Goal: Information Seeking & Learning: Learn about a topic

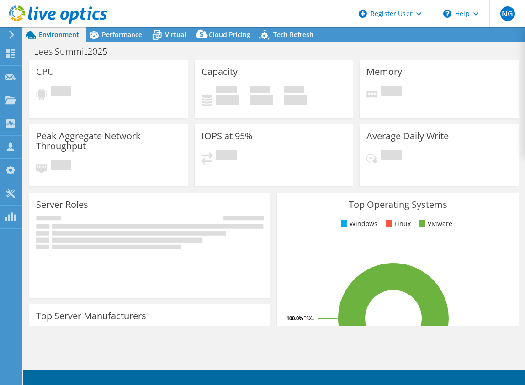
select select "USD"
radio input "true"
radio input "false"
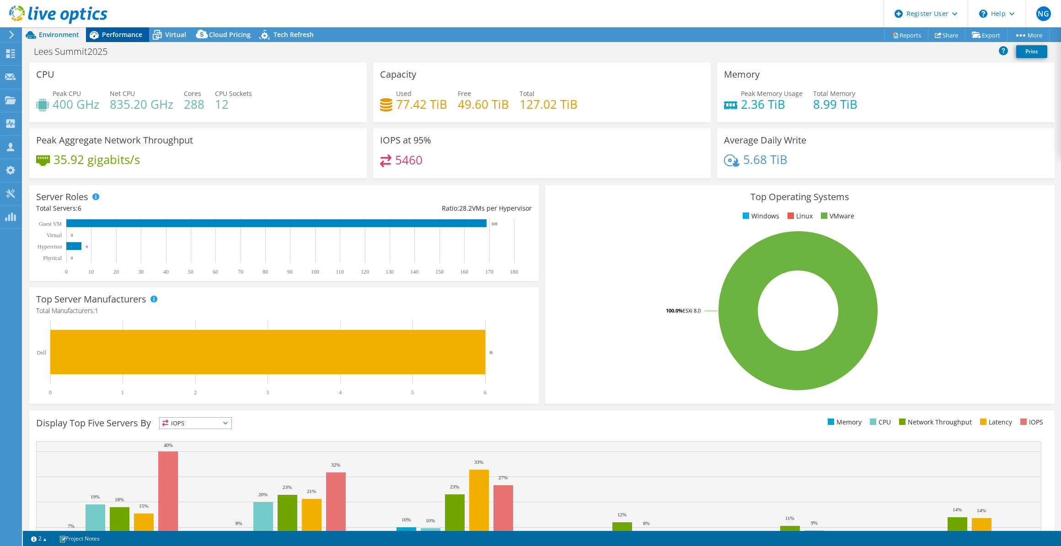
click at [133, 37] on span "Performance" at bounding box center [122, 34] width 40 height 9
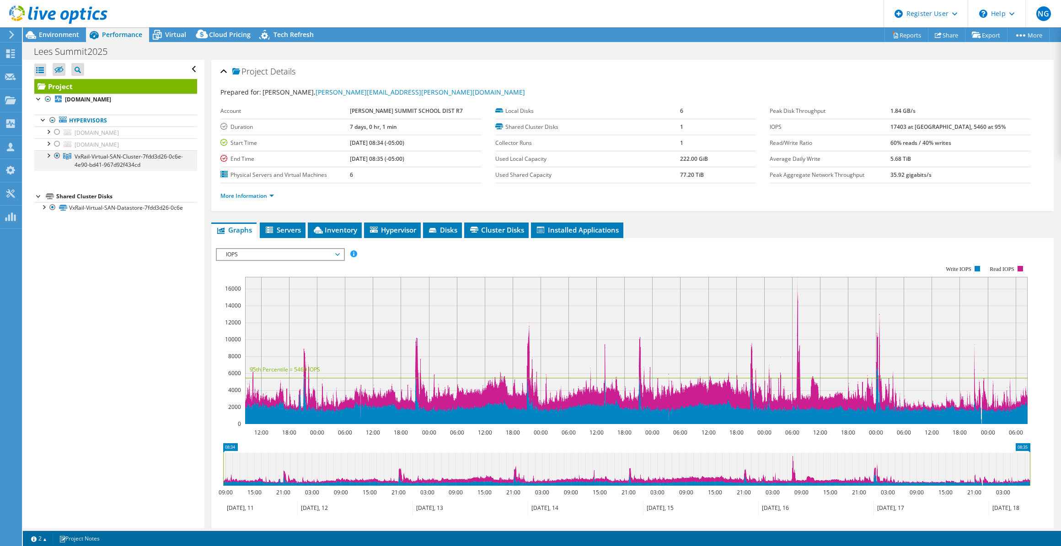
click at [48, 155] on div at bounding box center [47, 154] width 9 height 9
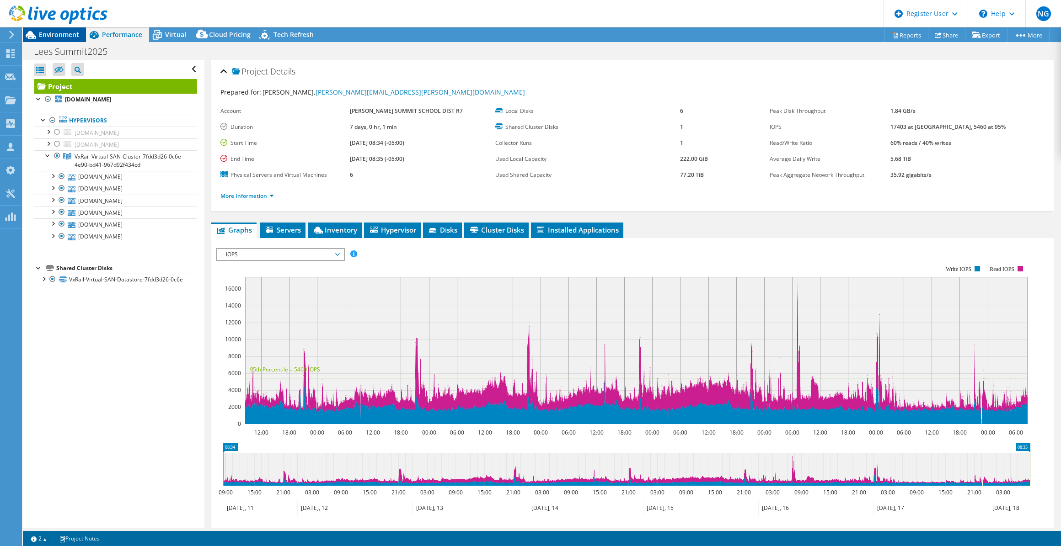
click at [57, 36] on span "Environment" at bounding box center [59, 34] width 40 height 9
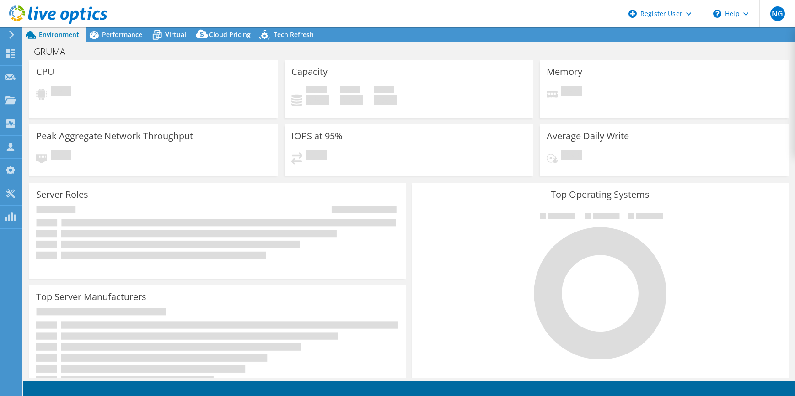
select select "USWest"
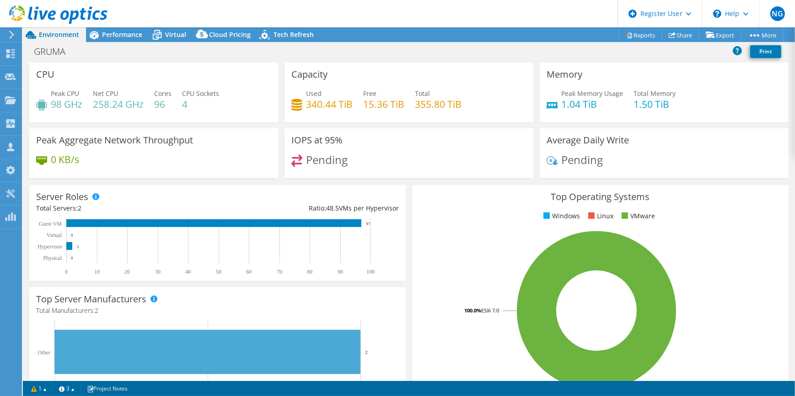
click at [10, 33] on icon at bounding box center [11, 35] width 7 height 8
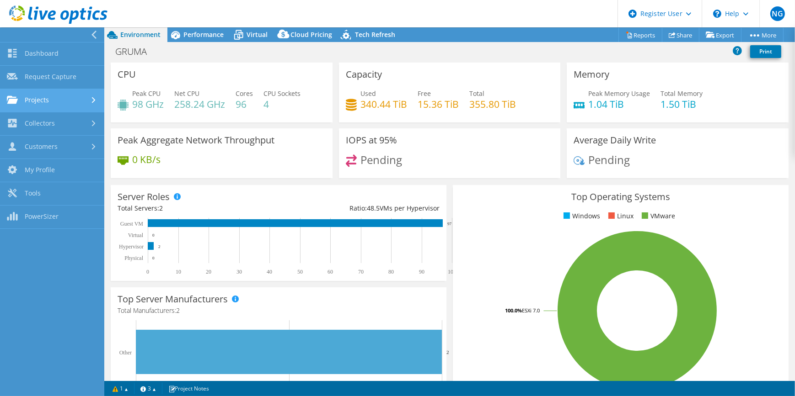
click at [42, 107] on link "Projects" at bounding box center [52, 100] width 104 height 23
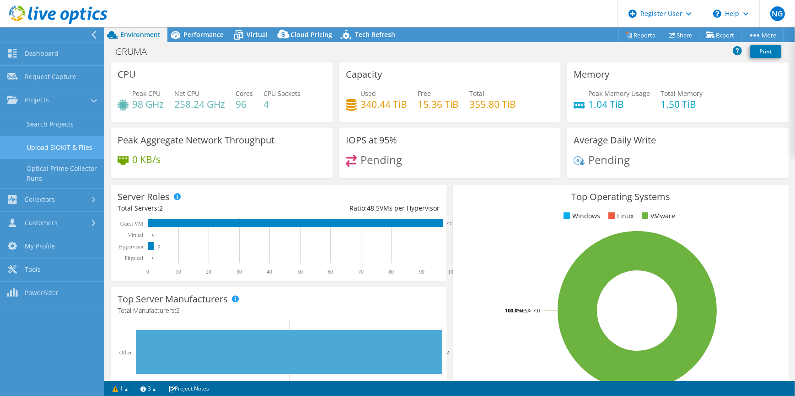
click at [46, 136] on link "Upload SIOKIT & Files" at bounding box center [52, 147] width 104 height 23
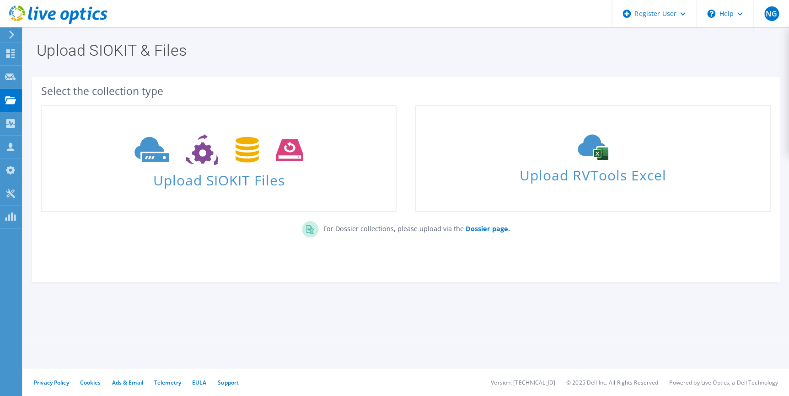
click at [9, 36] on icon at bounding box center [11, 35] width 7 height 8
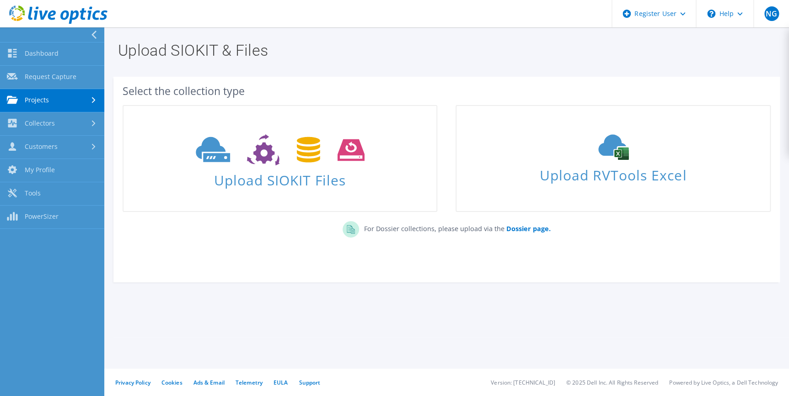
click at [43, 96] on link "Projects" at bounding box center [52, 100] width 104 height 23
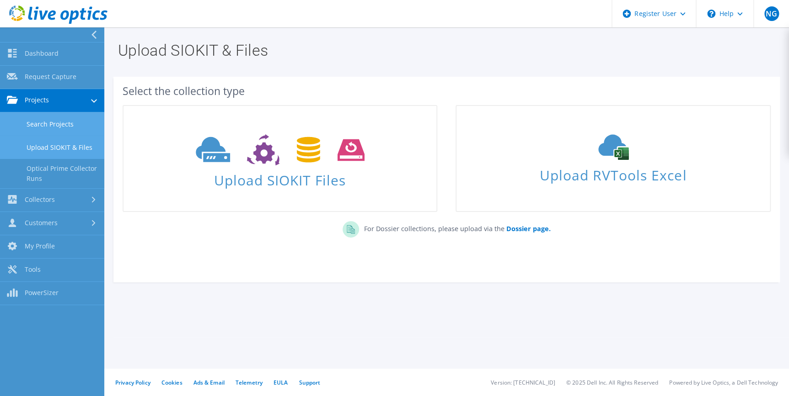
click at [47, 116] on link "Search Projects" at bounding box center [52, 123] width 104 height 23
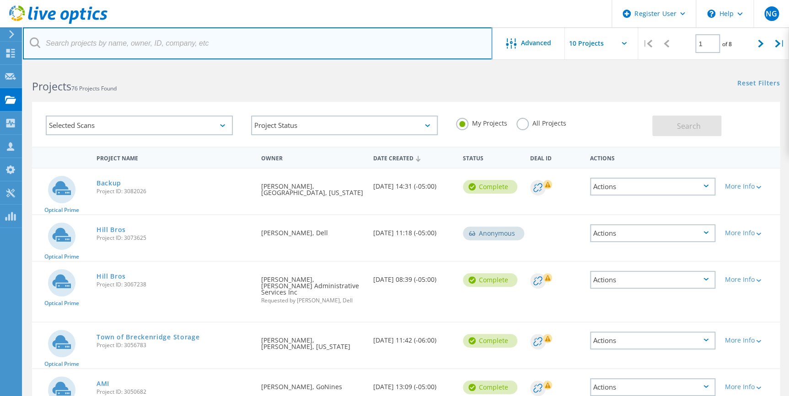
click at [137, 46] on input "text" at bounding box center [257, 43] width 469 height 32
type input "ottumwa"
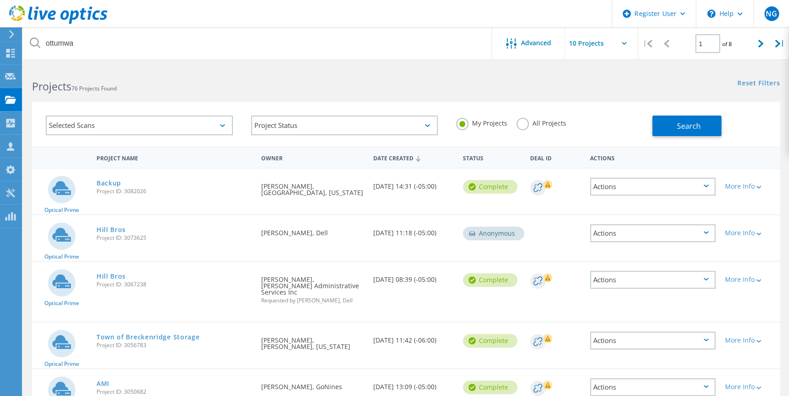
click at [539, 123] on label "All Projects" at bounding box center [541, 122] width 50 height 9
click at [0, 0] on input "All Projects" at bounding box center [0, 0] width 0 height 0
click at [711, 135] on button "Search" at bounding box center [686, 126] width 69 height 21
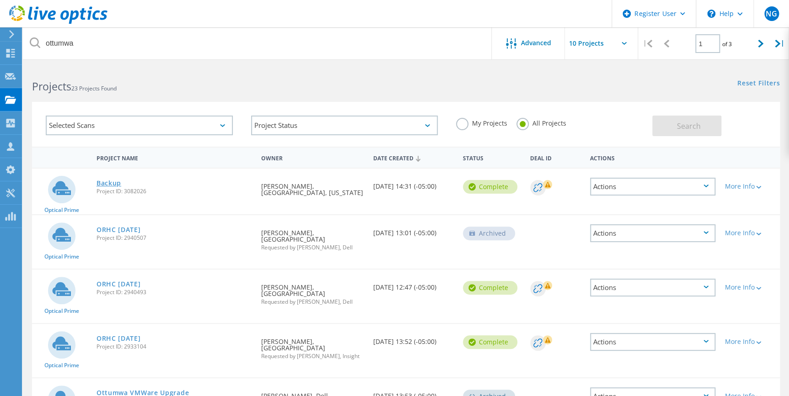
click at [106, 182] on link "Backup" at bounding box center [108, 183] width 25 height 6
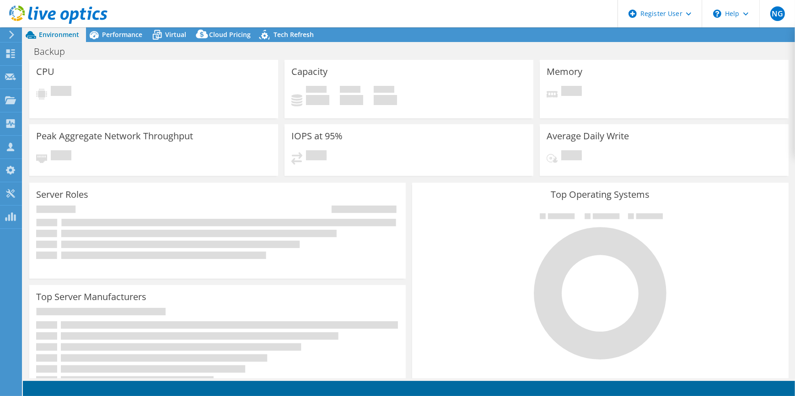
select select "USD"
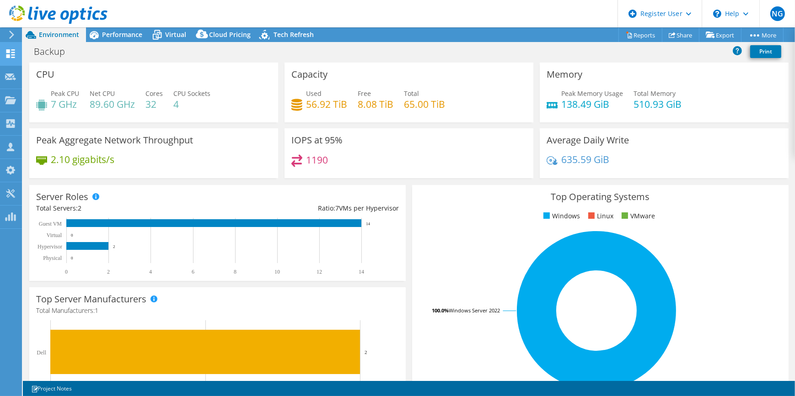
drag, startPoint x: 5, startPoint y: 35, endPoint x: 10, endPoint y: 43, distance: 10.3
click at [5, 35] on div at bounding box center [10, 35] width 10 height 8
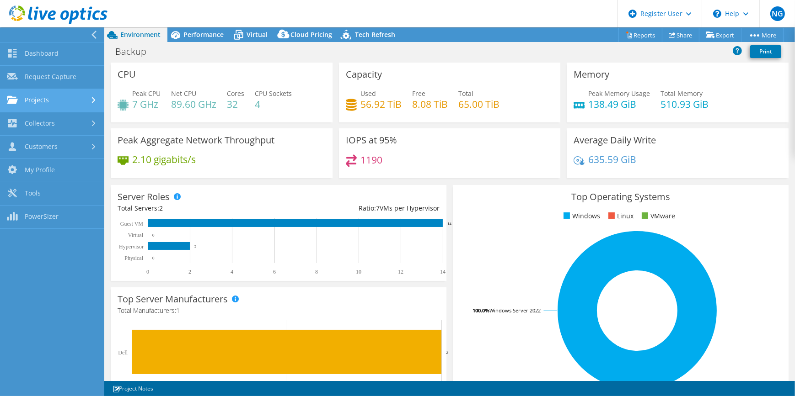
click at [46, 106] on link "Projects" at bounding box center [52, 100] width 104 height 23
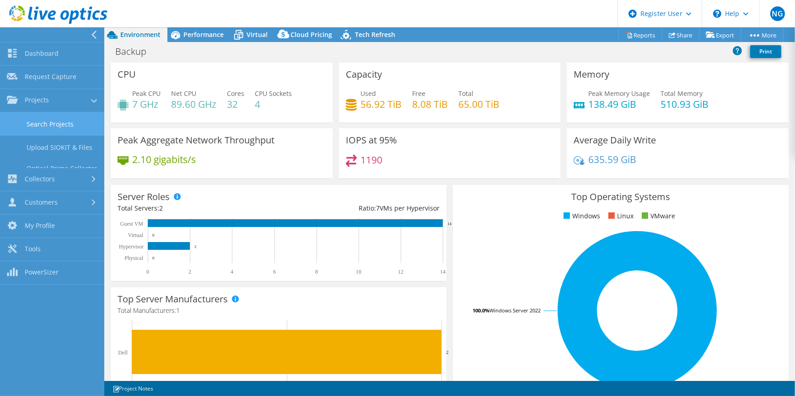
click at [52, 129] on link "Search Projects" at bounding box center [52, 123] width 104 height 23
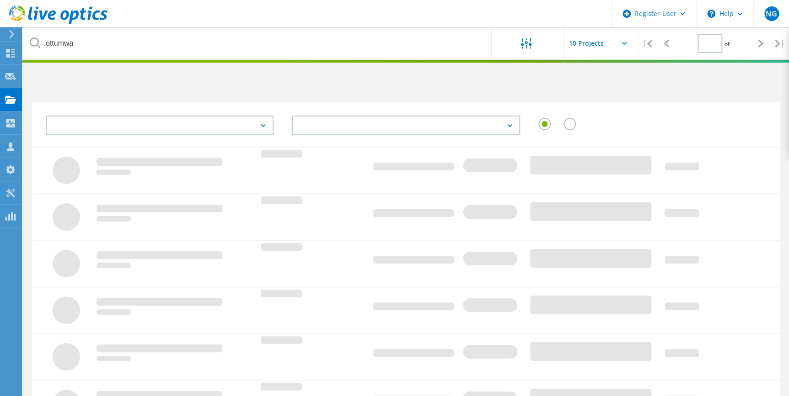
type input "1"
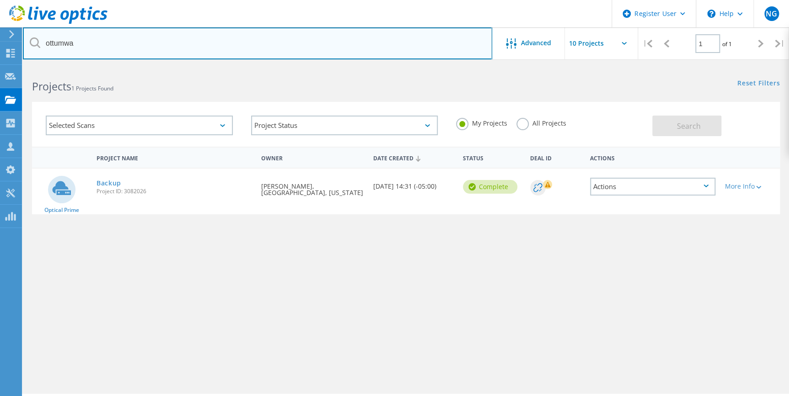
drag, startPoint x: 124, startPoint y: 46, endPoint x: 41, endPoint y: 36, distance: 83.8
click at [41, 36] on input "ottumwa" at bounding box center [257, 43] width 469 height 32
type input "musco"
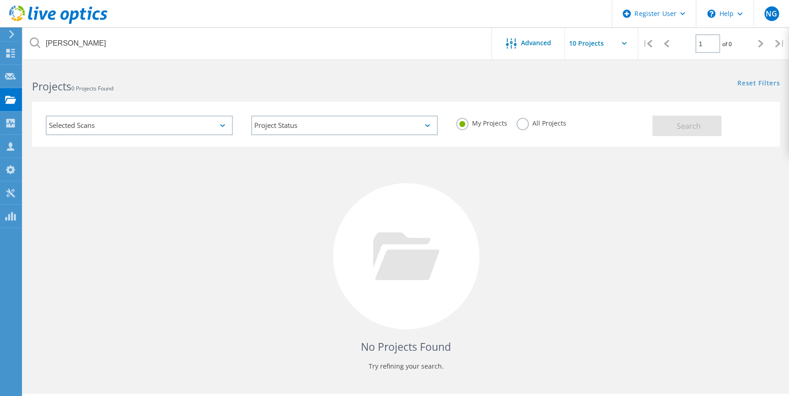
click at [525, 116] on div "My Projects All Projects" at bounding box center [549, 124] width 205 height 34
click at [529, 121] on label "All Projects" at bounding box center [541, 122] width 50 height 9
click at [0, 0] on input "All Projects" at bounding box center [0, 0] width 0 height 0
click at [697, 121] on span "Search" at bounding box center [688, 126] width 24 height 10
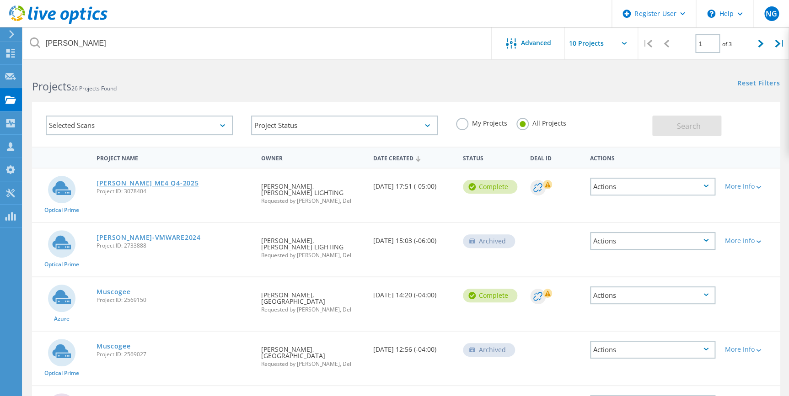
click at [139, 183] on link "MUSCO ME4 Q4-2025" at bounding box center [147, 183] width 102 height 6
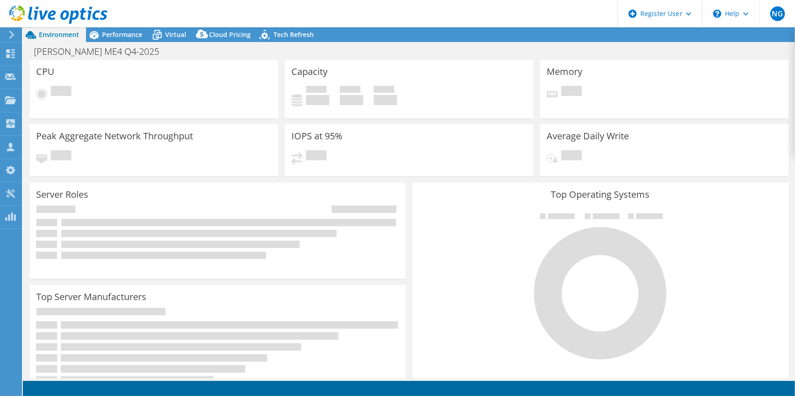
select select "USD"
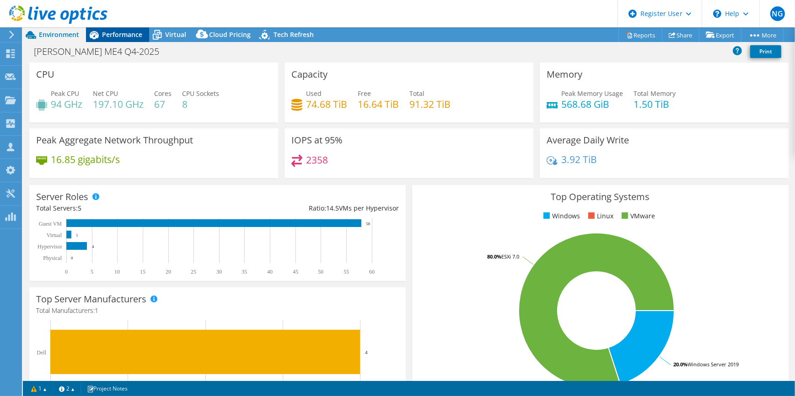
click at [107, 32] on span "Performance" at bounding box center [122, 34] width 40 height 9
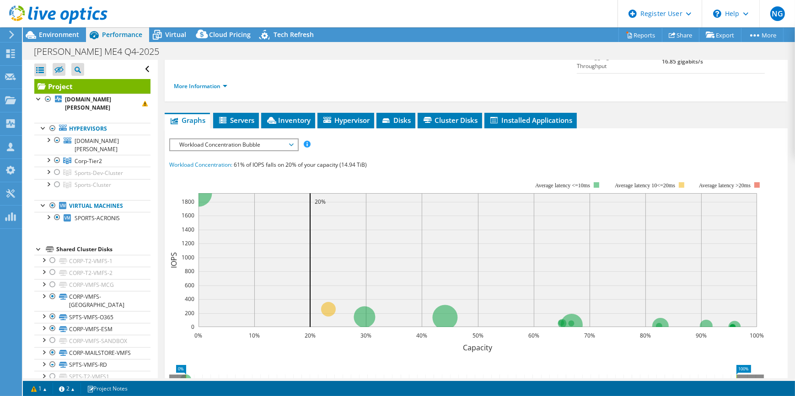
scroll to position [83, 0]
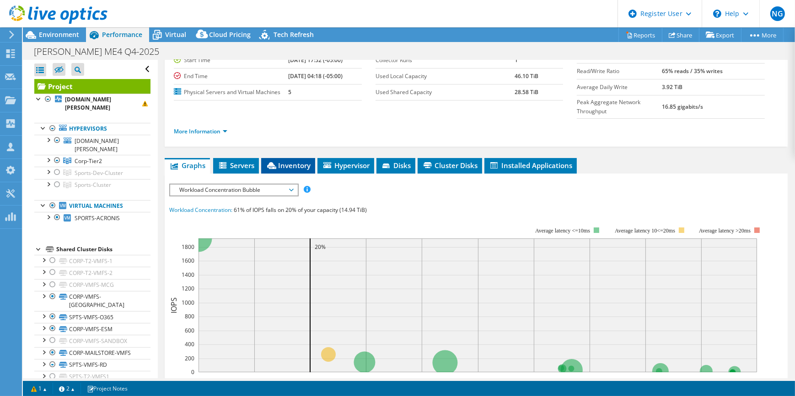
click at [298, 161] on span "Inventory" at bounding box center [288, 165] width 45 height 9
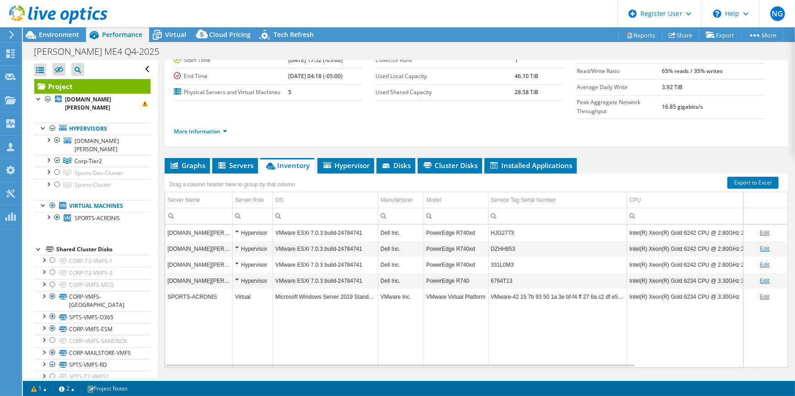
drag, startPoint x: 191, startPoint y: 144, endPoint x: 201, endPoint y: 158, distance: 17.6
click at [190, 161] on span "Graphs" at bounding box center [187, 165] width 36 height 9
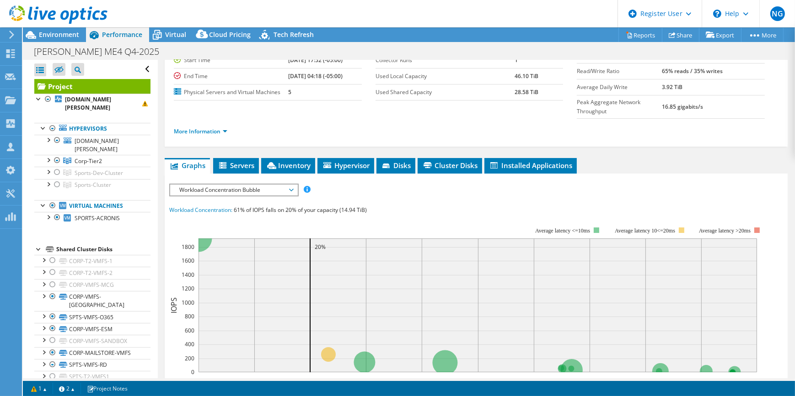
drag, startPoint x: 211, startPoint y: 166, endPoint x: 214, endPoint y: 172, distance: 6.8
click at [213, 185] on span "Workload Concentration Bubble" at bounding box center [234, 190] width 118 height 11
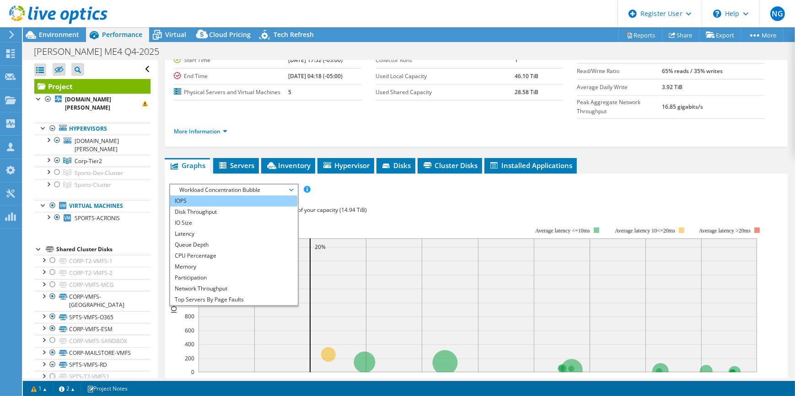
click at [231, 196] on li "IOPS" at bounding box center [233, 201] width 127 height 11
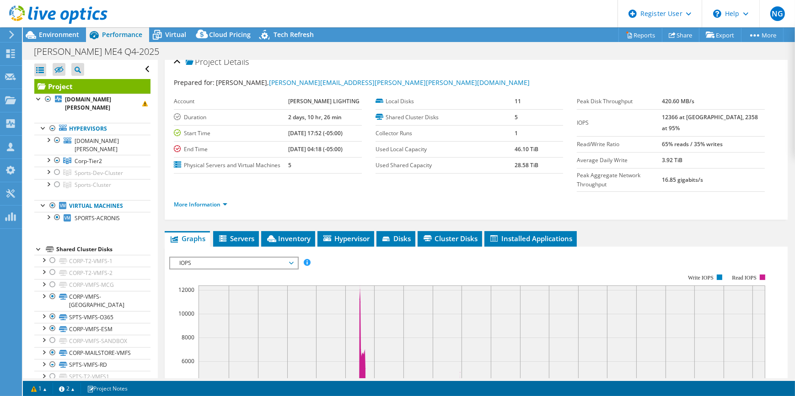
scroll to position [0, 0]
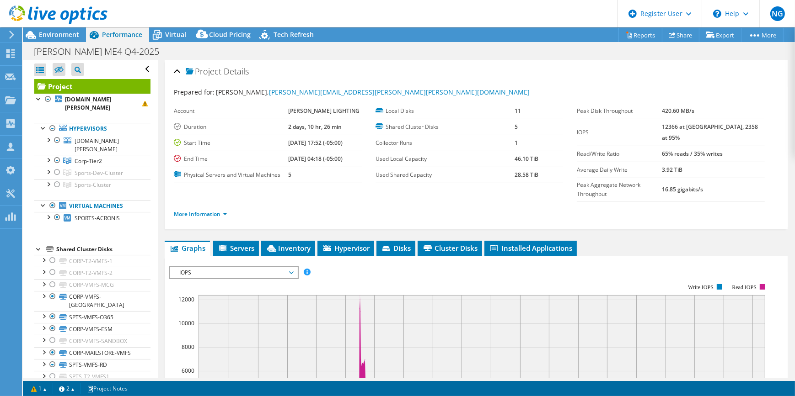
click at [6, 33] on div at bounding box center [10, 35] width 10 height 8
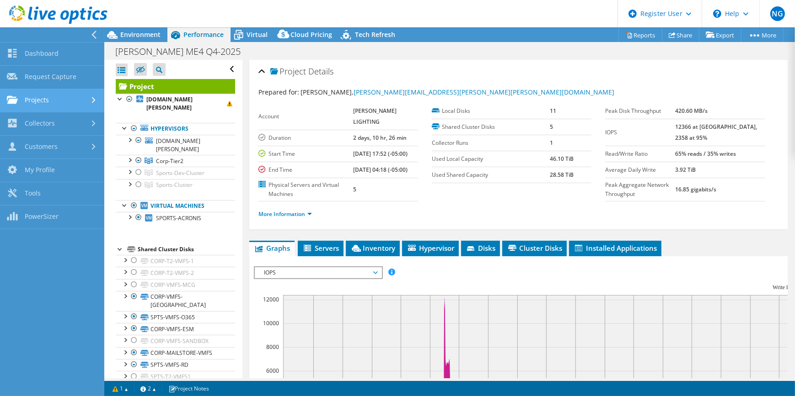
click at [48, 93] on link "Projects" at bounding box center [52, 100] width 104 height 23
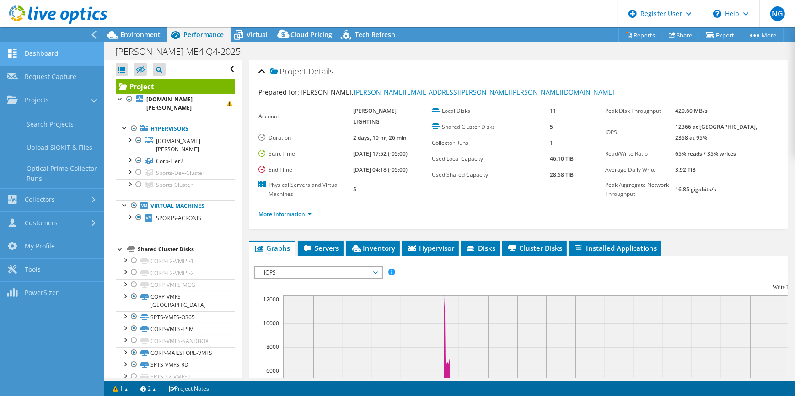
click at [63, 51] on link "Dashboard" at bounding box center [52, 54] width 104 height 23
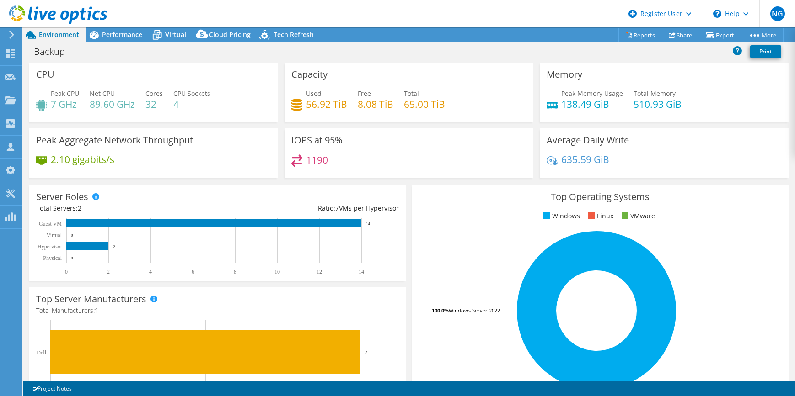
select select "USD"
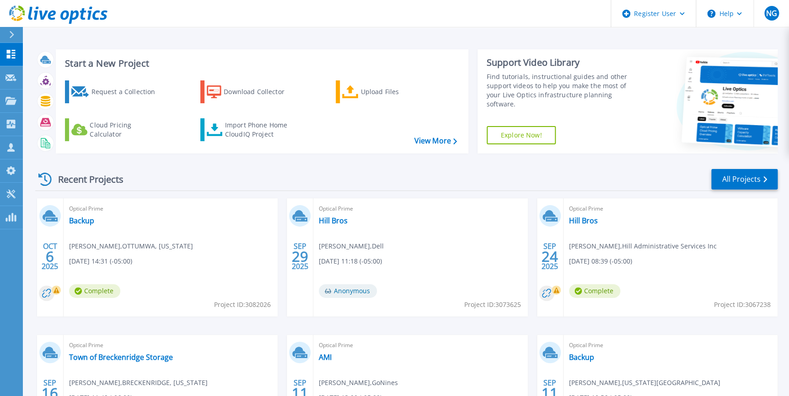
click at [7, 35] on button at bounding box center [11, 35] width 23 height 16
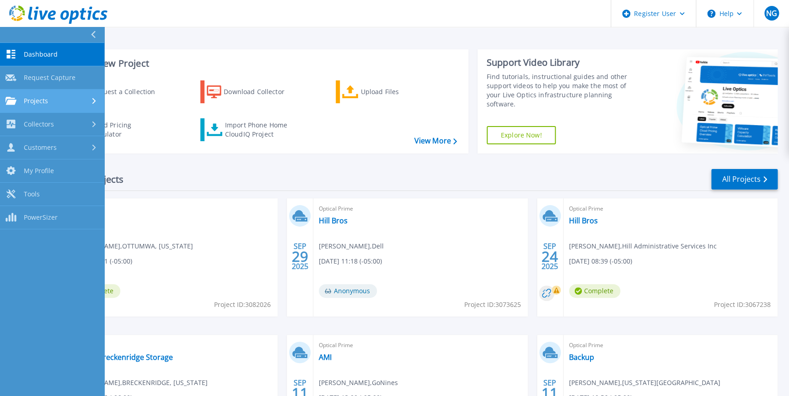
click at [53, 99] on div "Projects" at bounding box center [51, 101] width 93 height 8
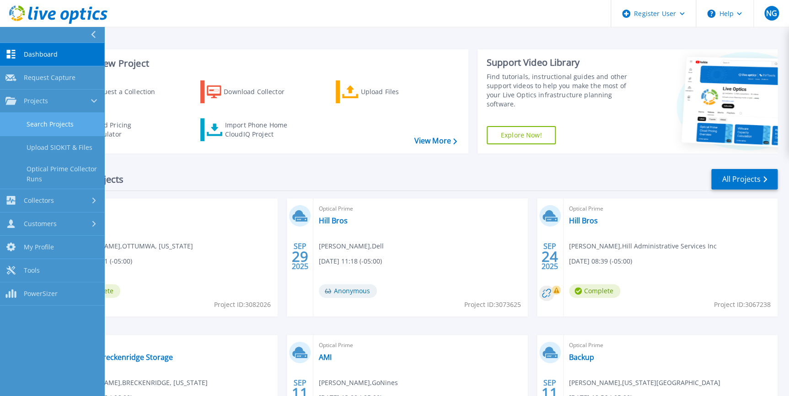
click at [59, 123] on link "Search Projects" at bounding box center [52, 124] width 104 height 23
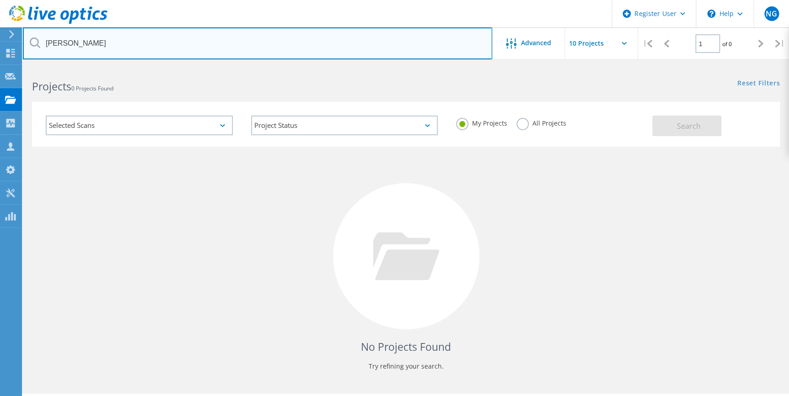
drag, startPoint x: 75, startPoint y: 52, endPoint x: 37, endPoint y: 41, distance: 40.4
click at [39, 41] on div "[PERSON_NAME]" at bounding box center [257, 43] width 469 height 32
type input "ros"
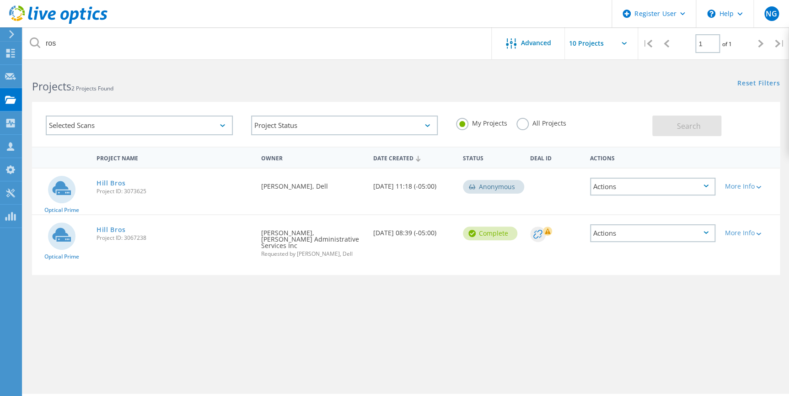
click at [533, 116] on div "My Projects All Projects" at bounding box center [549, 124] width 205 height 34
click at [538, 122] on label "All Projects" at bounding box center [541, 122] width 50 height 9
click at [0, 0] on input "All Projects" at bounding box center [0, 0] width 0 height 0
click at [677, 118] on button "Search" at bounding box center [686, 126] width 69 height 21
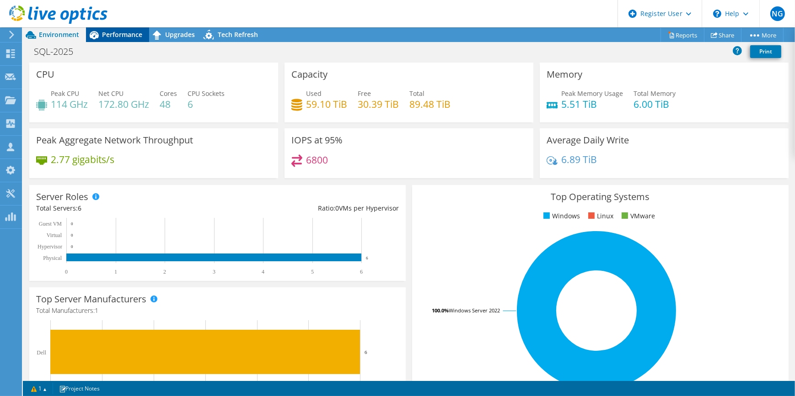
click at [97, 37] on icon at bounding box center [94, 35] width 9 height 8
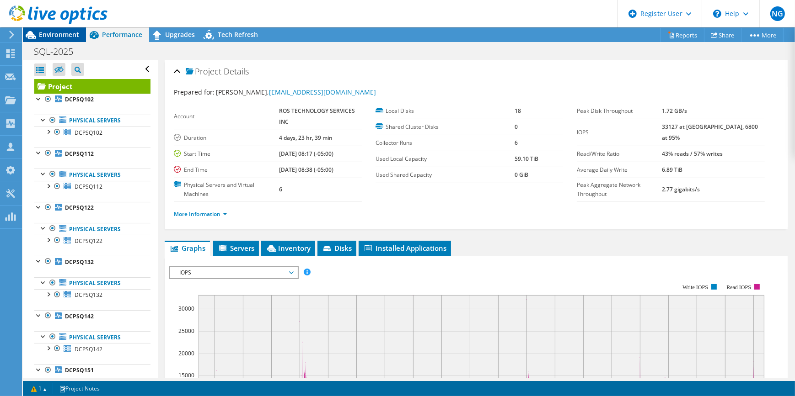
click at [52, 35] on span "Environment" at bounding box center [59, 34] width 40 height 9
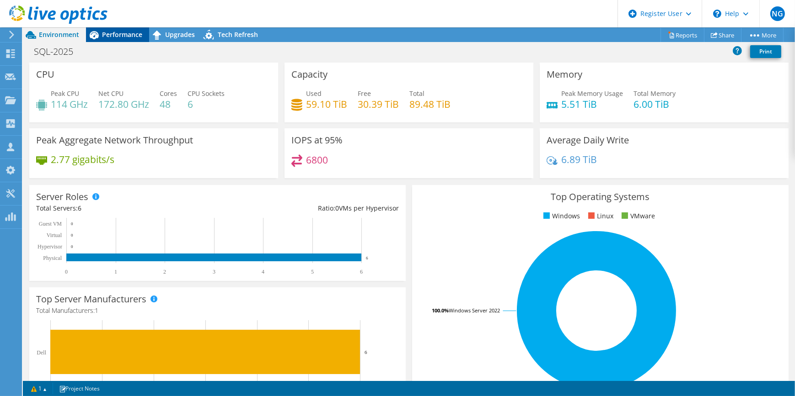
click at [123, 32] on span "Performance" at bounding box center [122, 34] width 40 height 9
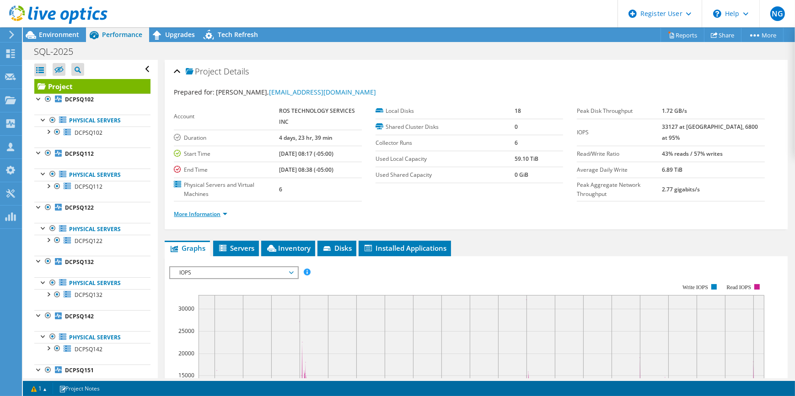
click at [218, 213] on link "More Information" at bounding box center [200, 214] width 53 height 8
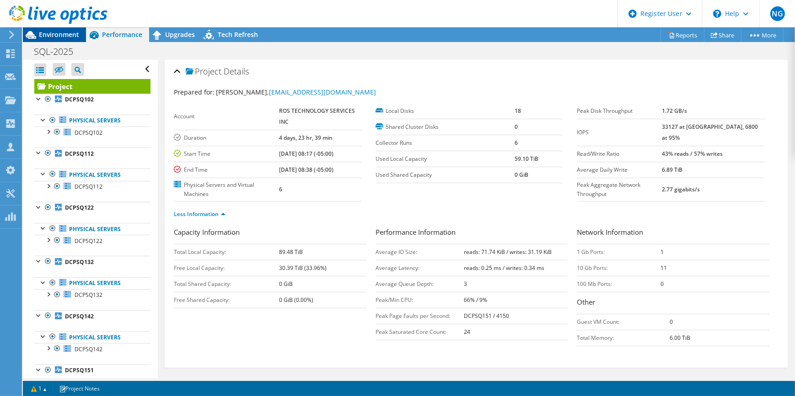
click at [59, 37] on span "Environment" at bounding box center [59, 34] width 40 height 9
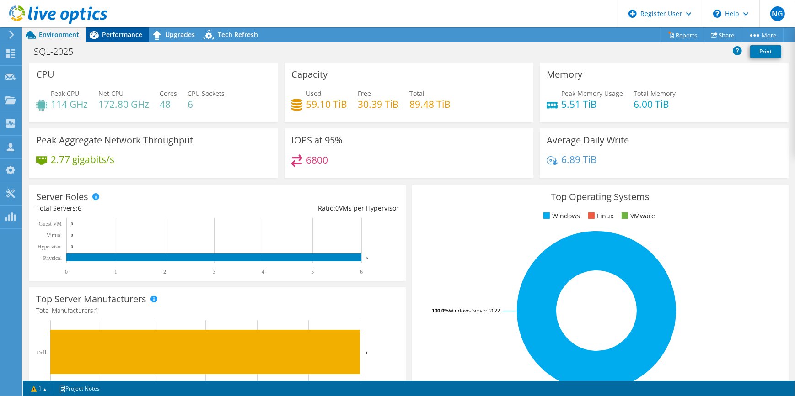
click at [114, 30] on span "Performance" at bounding box center [122, 34] width 40 height 9
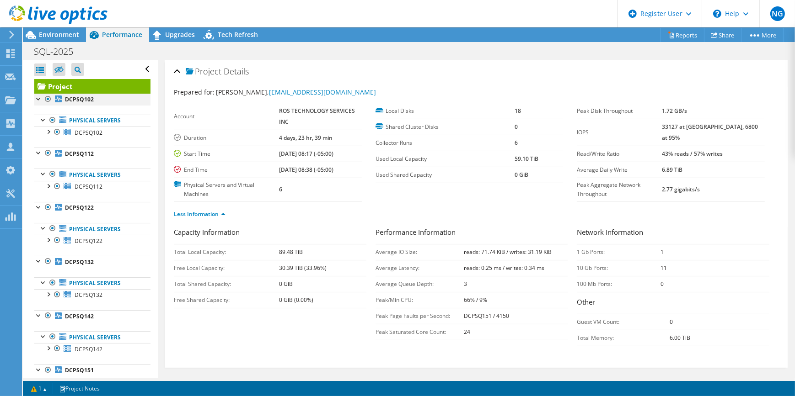
click at [47, 98] on div at bounding box center [47, 99] width 9 height 11
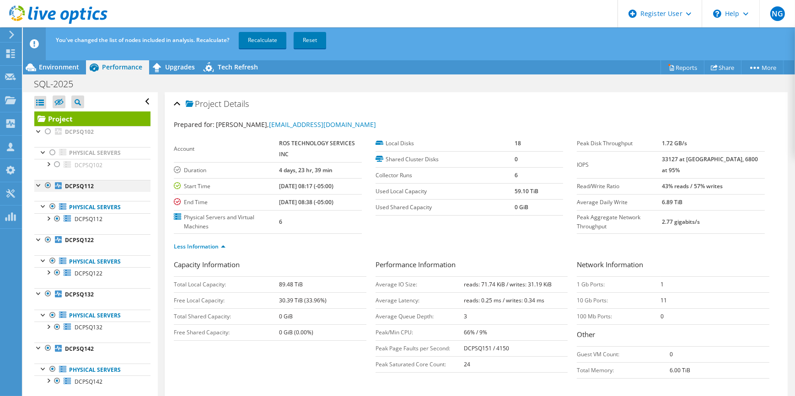
click at [45, 190] on div at bounding box center [47, 185] width 9 height 11
click at [48, 246] on ul "Physical Servers DCPSQ122 0 C: 1 S:" at bounding box center [92, 267] width 116 height 42
click at [48, 244] on div at bounding box center [47, 240] width 9 height 11
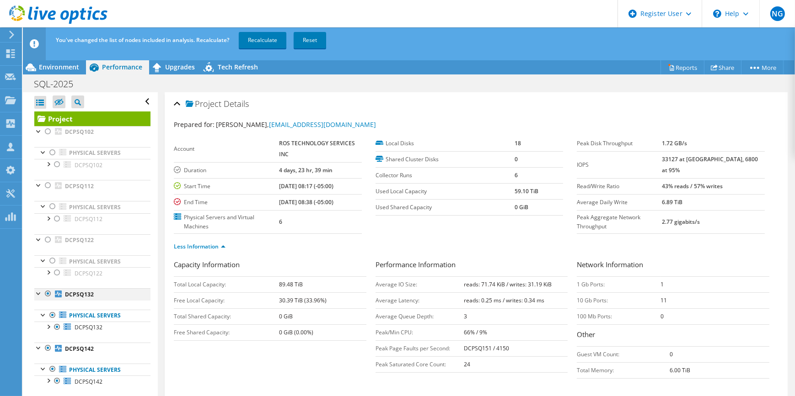
click at [50, 296] on div at bounding box center [47, 293] width 9 height 11
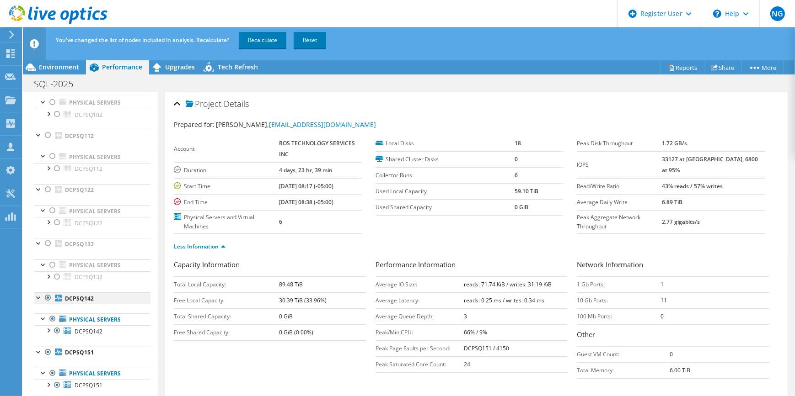
click at [47, 299] on div at bounding box center [47, 298] width 9 height 11
click at [49, 349] on div at bounding box center [47, 352] width 9 height 11
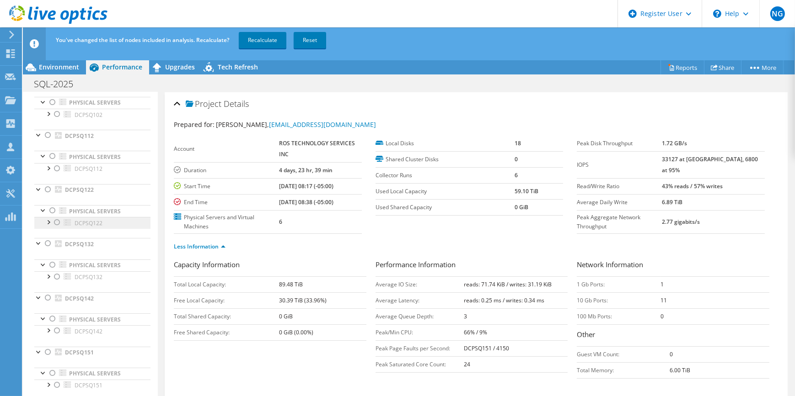
scroll to position [0, 0]
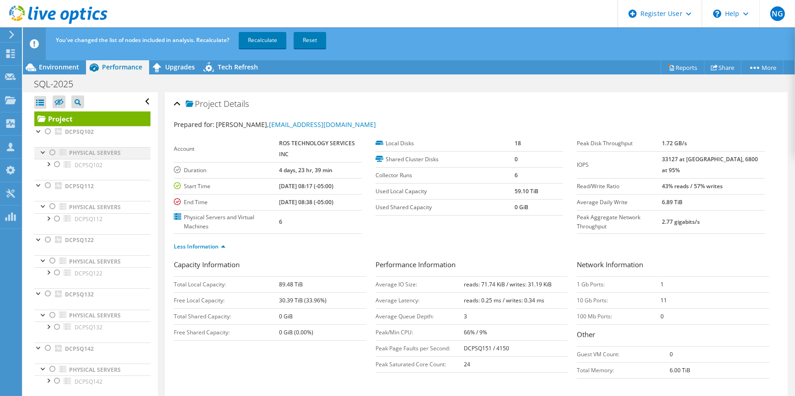
click at [53, 151] on div at bounding box center [52, 152] width 9 height 11
click at [269, 37] on link "Recalculate" at bounding box center [263, 40] width 48 height 16
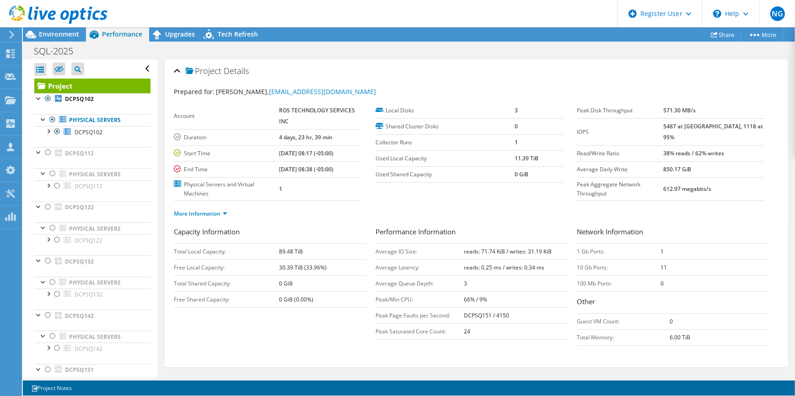
click at [71, 69] on div "Project Tree Filter" at bounding box center [77, 69] width 13 height 13
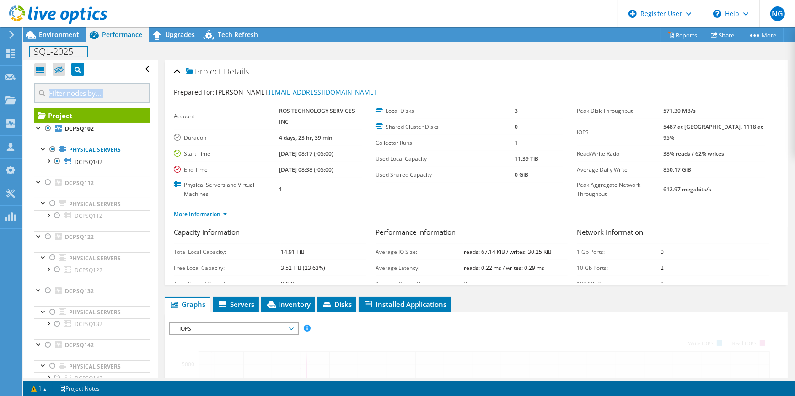
click at [69, 43] on div "SQL-2025 Print" at bounding box center [409, 51] width 772 height 17
click at [69, 37] on span "Environment" at bounding box center [59, 34] width 40 height 9
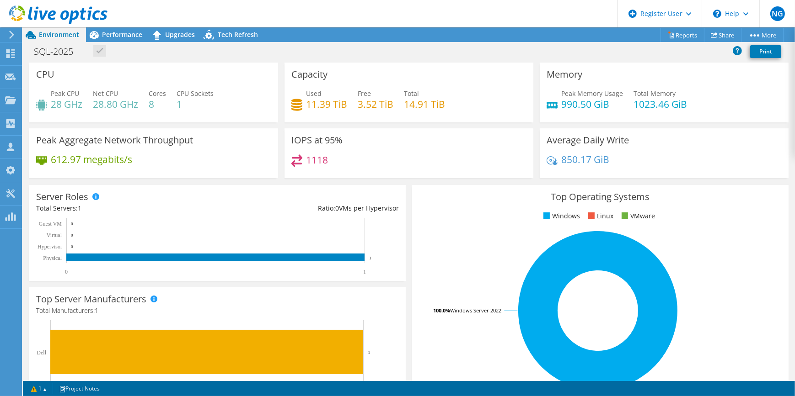
click at [73, 33] on span "Environment" at bounding box center [59, 34] width 40 height 9
click at [110, 37] on span "Performance" at bounding box center [122, 34] width 40 height 9
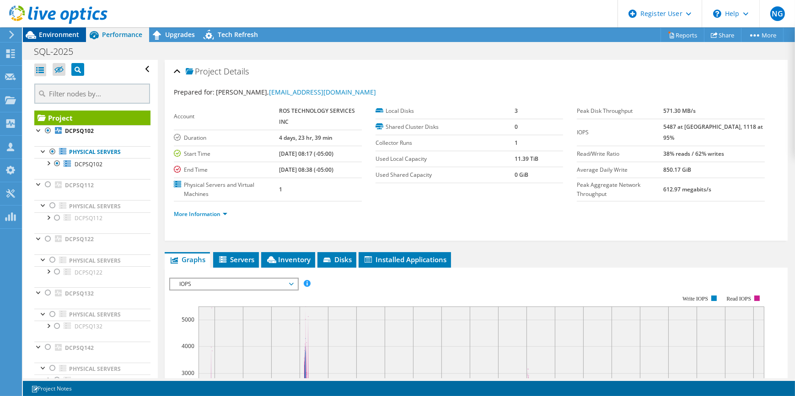
click at [64, 35] on span "Environment" at bounding box center [59, 34] width 40 height 9
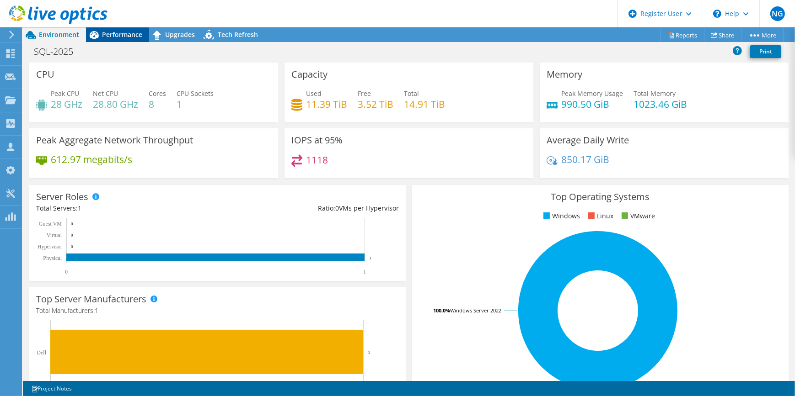
click at [128, 39] on div "Performance" at bounding box center [117, 34] width 63 height 15
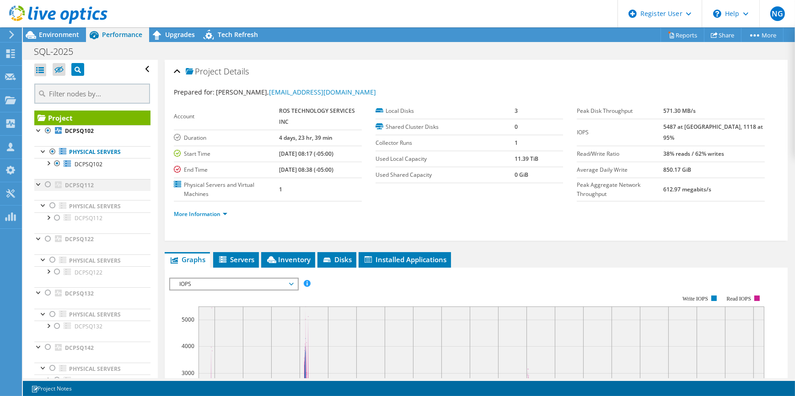
click at [46, 184] on div at bounding box center [47, 184] width 9 height 11
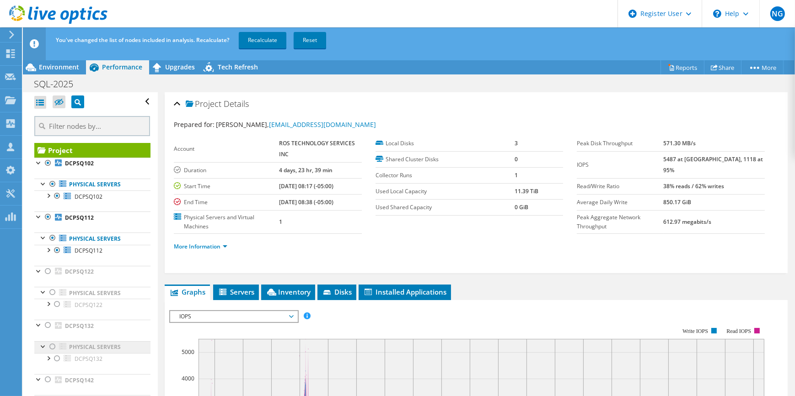
scroll to position [82, 0]
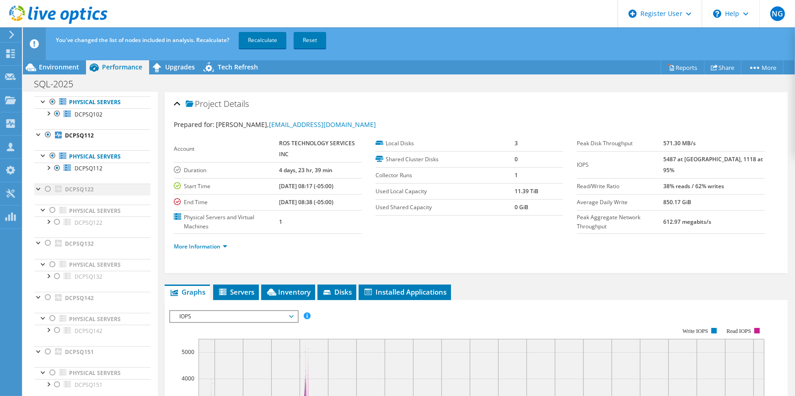
click at [46, 189] on div at bounding box center [47, 189] width 9 height 11
click at [45, 242] on div at bounding box center [47, 243] width 9 height 11
click at [47, 302] on div at bounding box center [47, 297] width 9 height 11
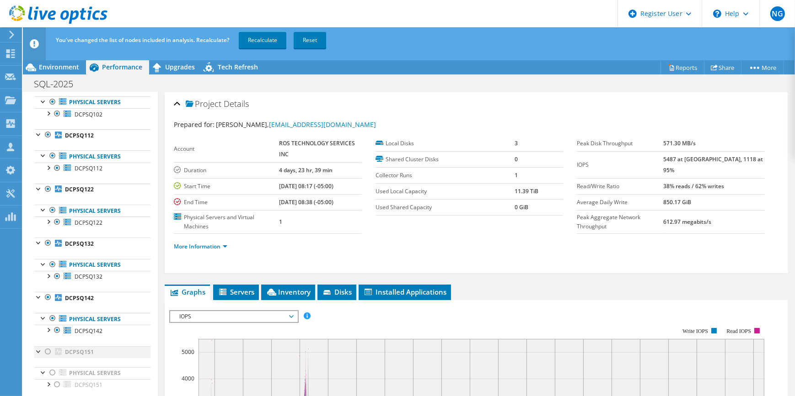
click at [49, 352] on div at bounding box center [47, 352] width 9 height 11
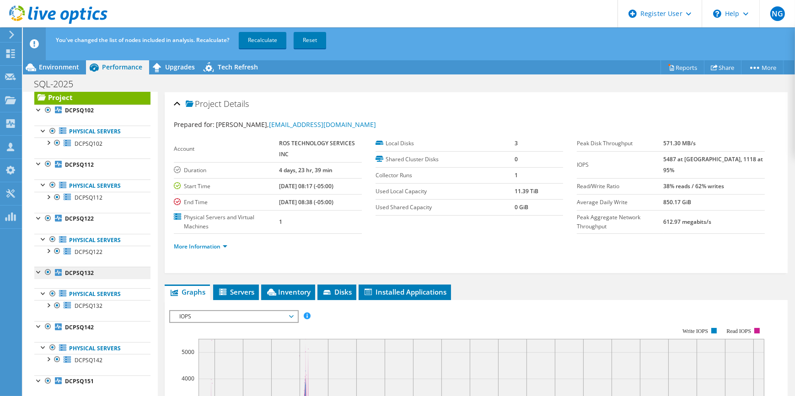
scroll to position [0, 0]
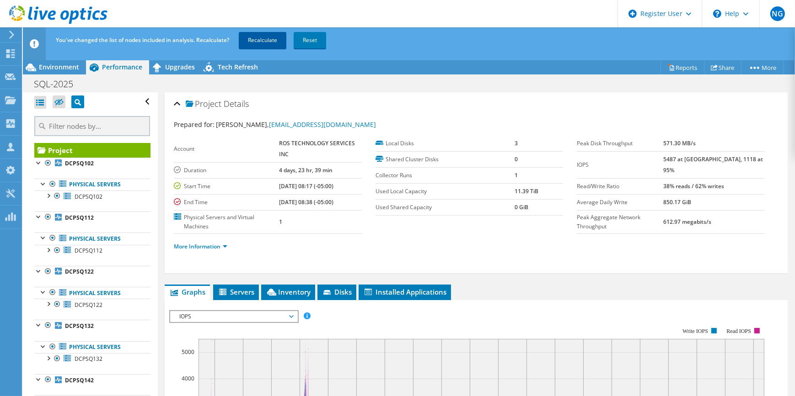
click at [259, 37] on link "Recalculate" at bounding box center [263, 40] width 48 height 16
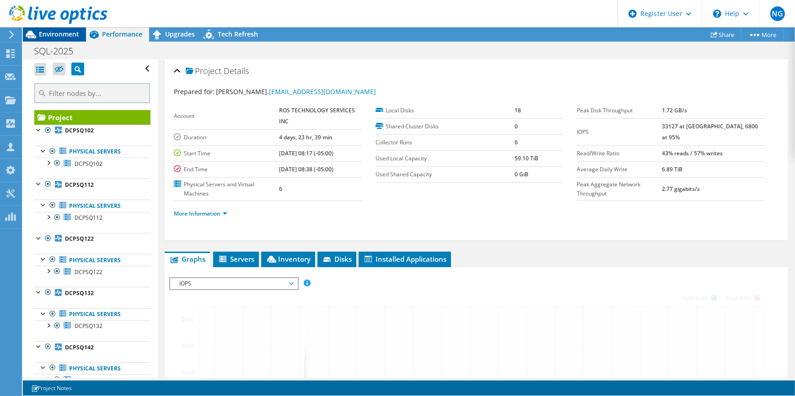
click at [55, 37] on span "Environment" at bounding box center [59, 34] width 40 height 9
click at [57, 34] on span "Environment" at bounding box center [59, 34] width 40 height 9
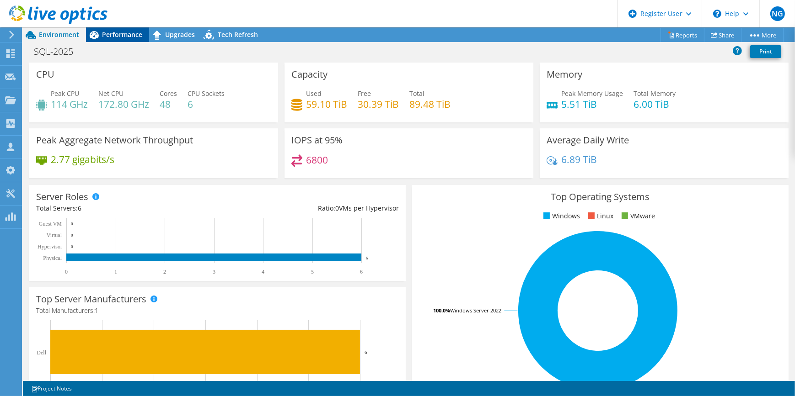
click at [127, 35] on span "Performance" at bounding box center [122, 34] width 40 height 9
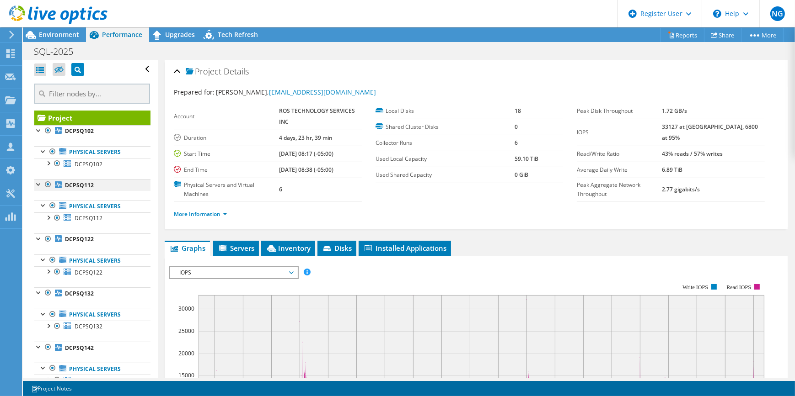
click at [44, 186] on div at bounding box center [47, 184] width 9 height 11
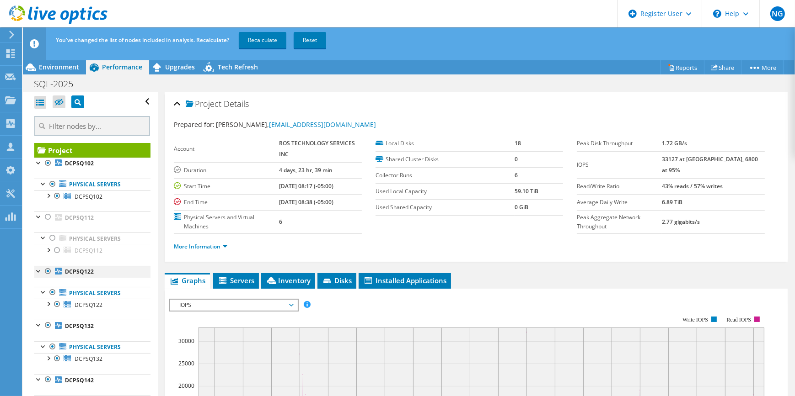
click at [46, 274] on div at bounding box center [47, 271] width 9 height 11
click at [49, 326] on div at bounding box center [47, 325] width 9 height 11
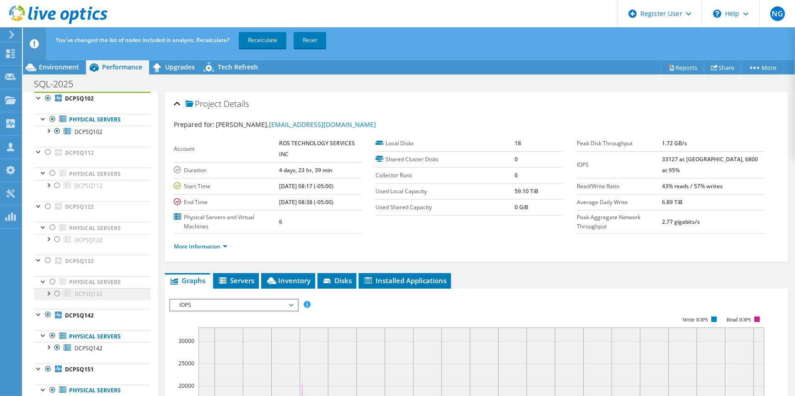
scroll to position [82, 0]
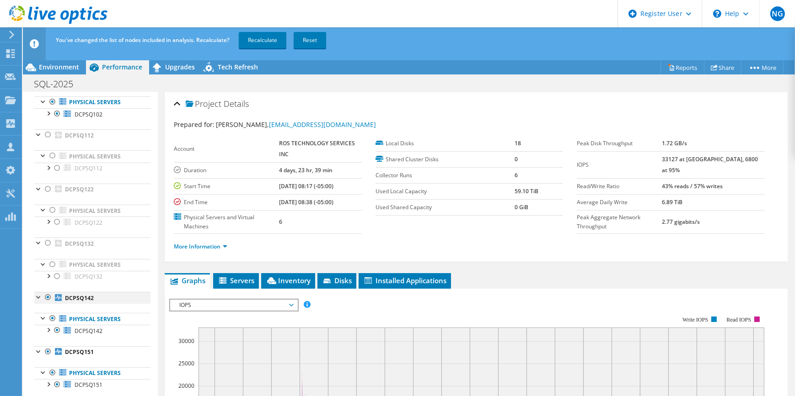
click at [48, 297] on div at bounding box center [47, 297] width 9 height 11
click at [48, 353] on div at bounding box center [47, 352] width 9 height 11
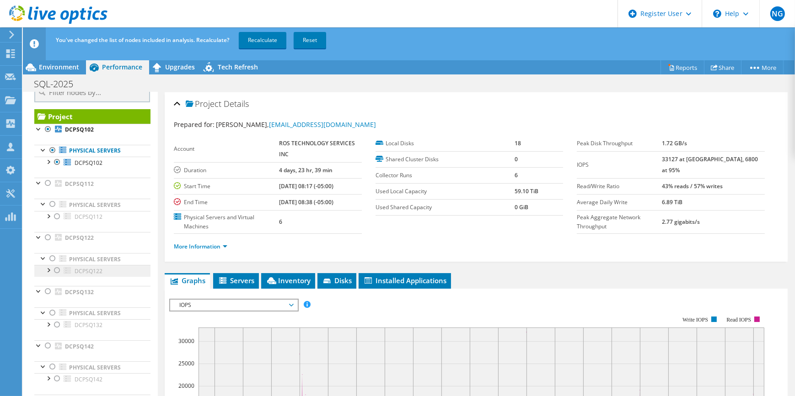
scroll to position [0, 0]
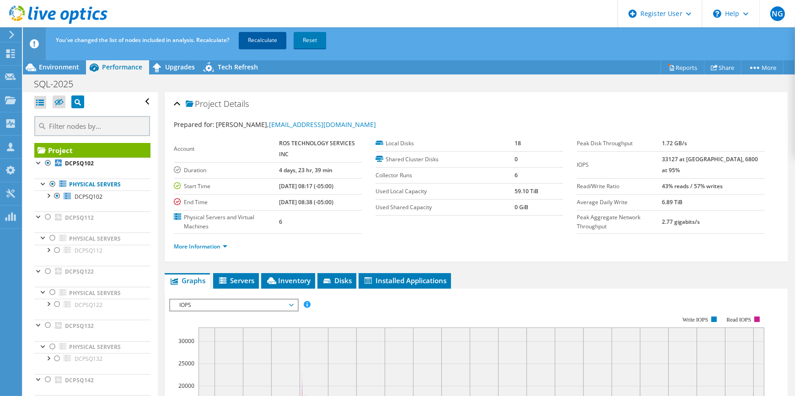
click at [265, 38] on link "Recalculate" at bounding box center [263, 40] width 48 height 16
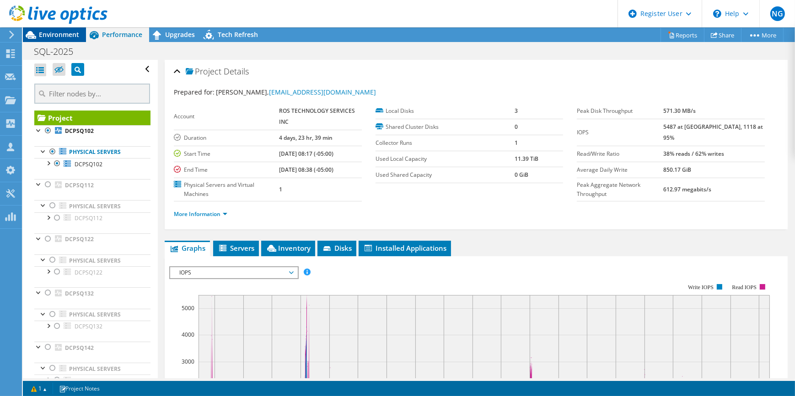
click at [64, 37] on span "Environment" at bounding box center [59, 34] width 40 height 9
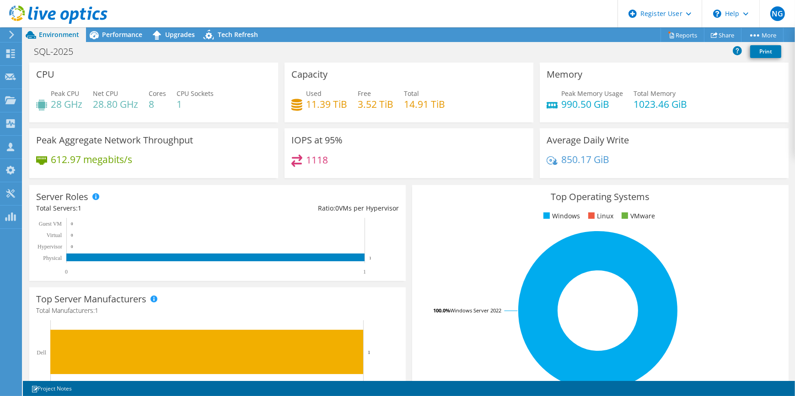
click at [134, 42] on div "SQL-2025 Print" at bounding box center [409, 52] width 772 height 21
click at [122, 41] on div "Performance" at bounding box center [117, 34] width 63 height 15
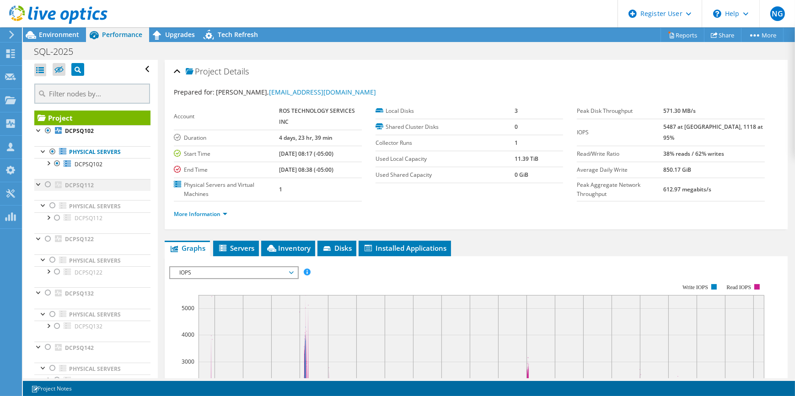
click at [50, 183] on div at bounding box center [47, 184] width 9 height 11
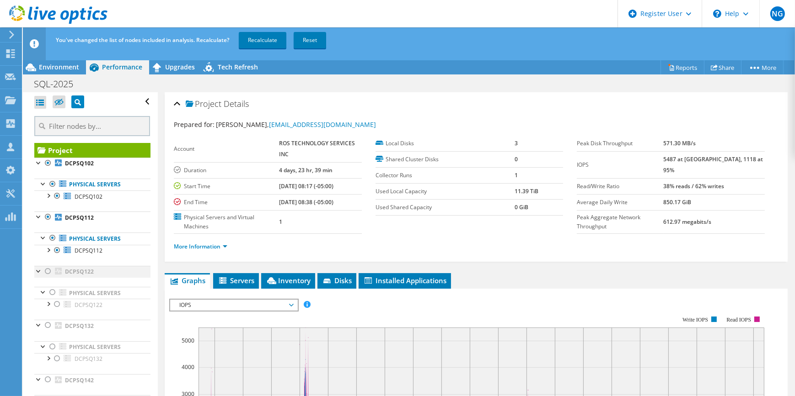
click at [47, 270] on div at bounding box center [47, 271] width 9 height 11
click at [50, 325] on div at bounding box center [47, 325] width 9 height 11
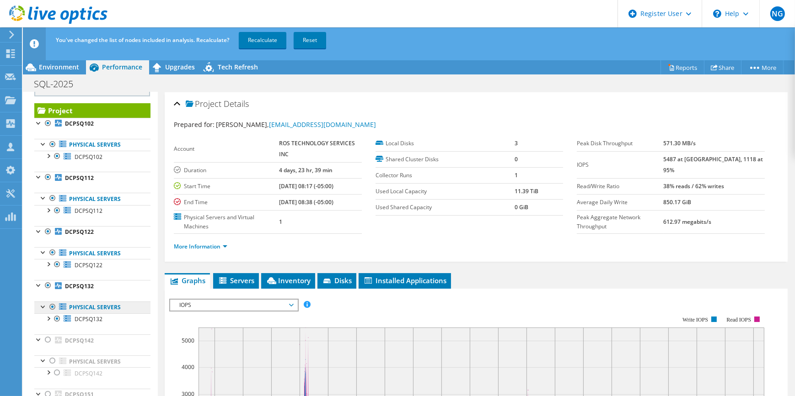
scroll to position [82, 0]
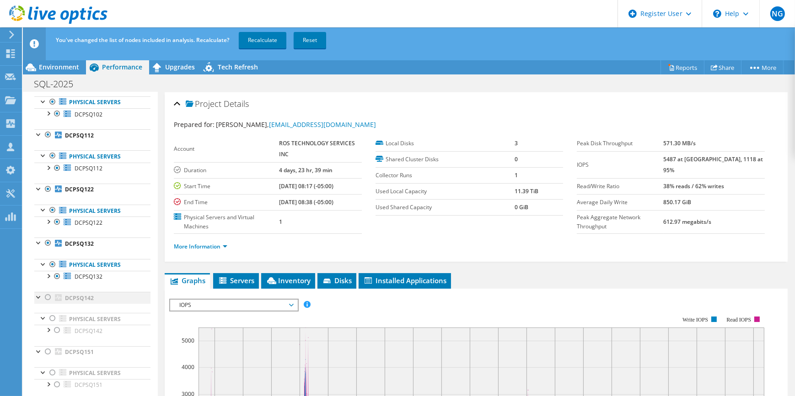
click at [49, 299] on div at bounding box center [47, 297] width 9 height 11
click at [49, 351] on div at bounding box center [47, 352] width 9 height 11
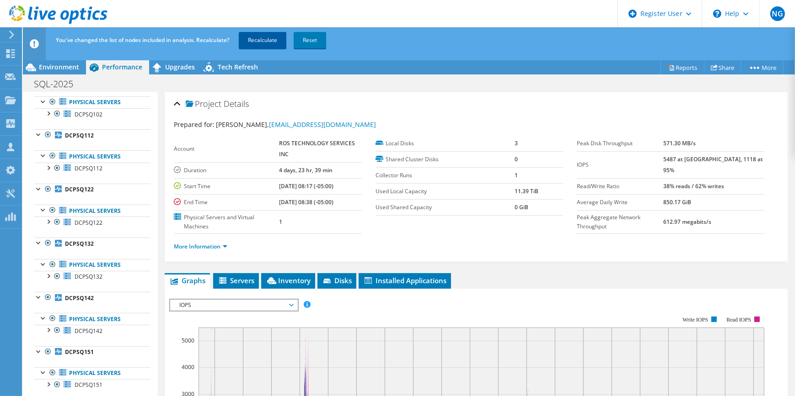
click at [261, 32] on link "Recalculate" at bounding box center [263, 40] width 48 height 16
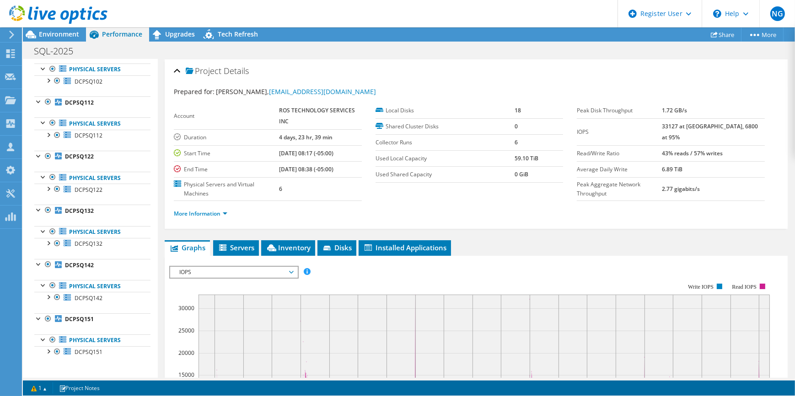
click at [74, 38] on span "Environment" at bounding box center [59, 34] width 40 height 9
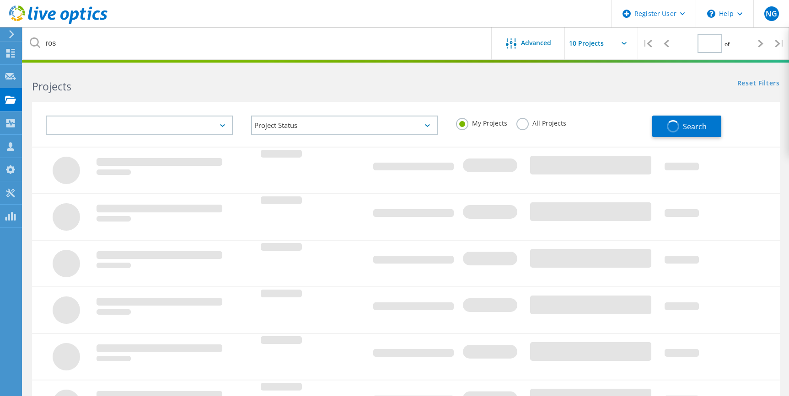
type input "1"
